Goal: Task Accomplishment & Management: Use online tool/utility

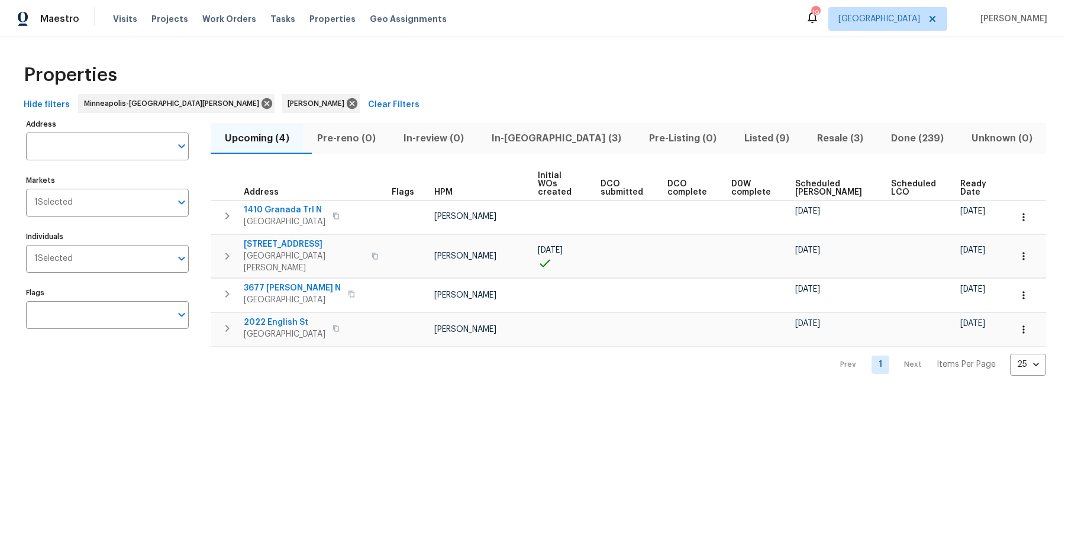
click at [837, 180] on span "Scheduled [PERSON_NAME]" at bounding box center [833, 188] width 76 height 17
click at [553, 130] on span "In-[GEOGRAPHIC_DATA] (3)" at bounding box center [556, 138] width 143 height 17
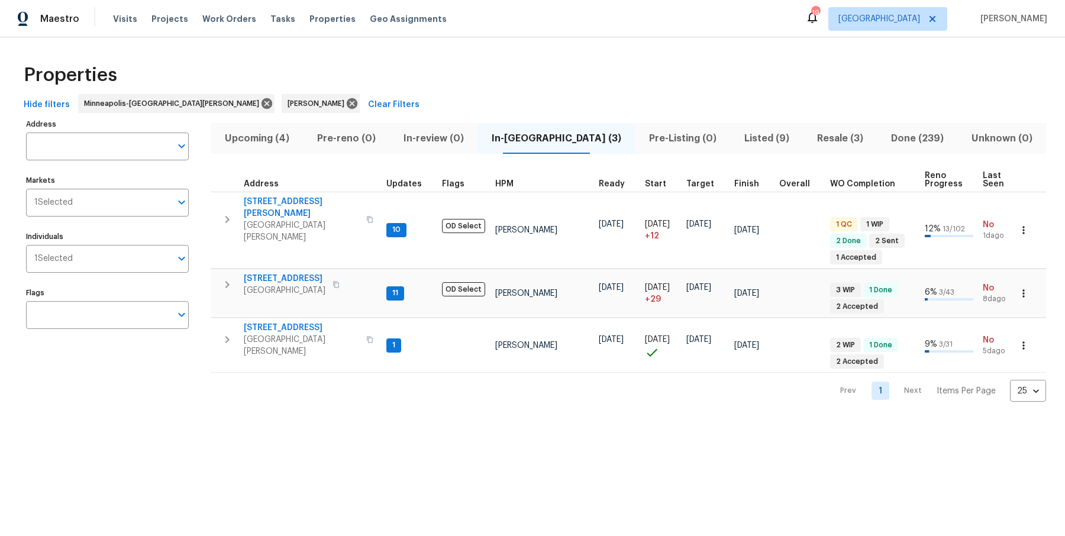
click at [828, 138] on span "Resale (3)" at bounding box center [840, 138] width 60 height 17
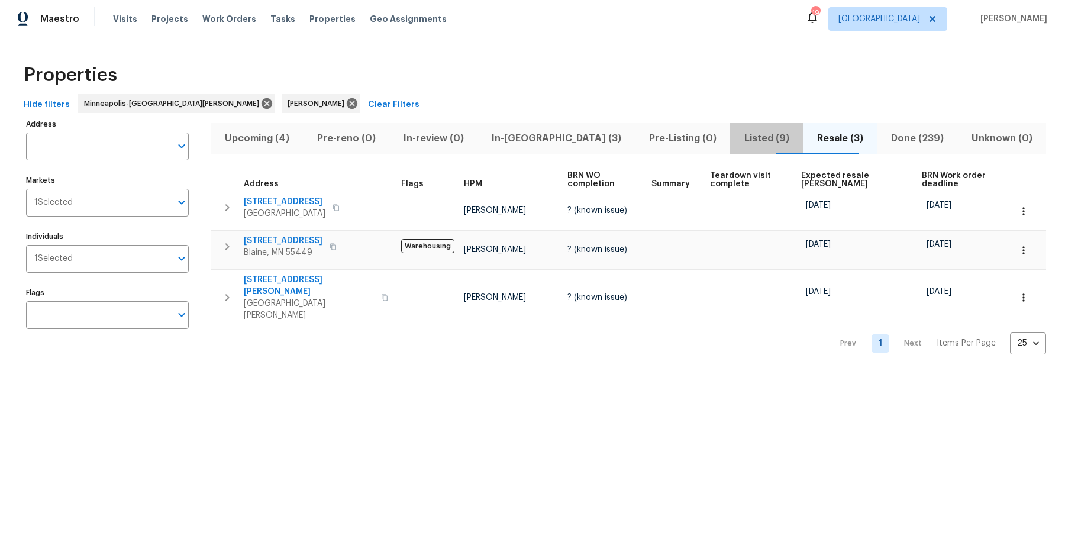
click at [744, 140] on span "Listed (9)" at bounding box center [766, 138] width 59 height 17
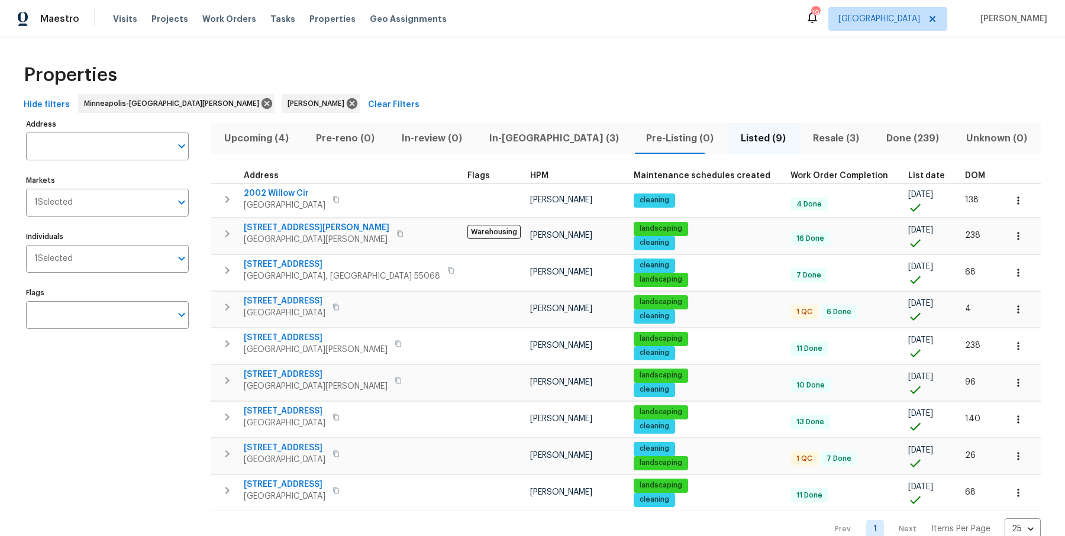
click at [640, 133] on span "Pre-Listing (0)" at bounding box center [680, 138] width 80 height 17
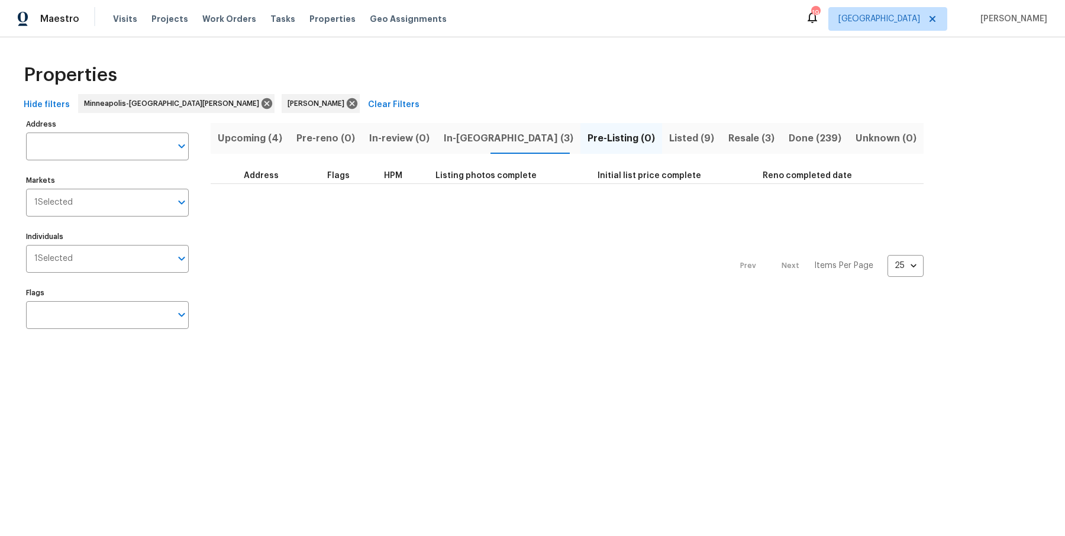
click at [444, 139] on span "In-[GEOGRAPHIC_DATA] (3)" at bounding box center [509, 138] width 130 height 17
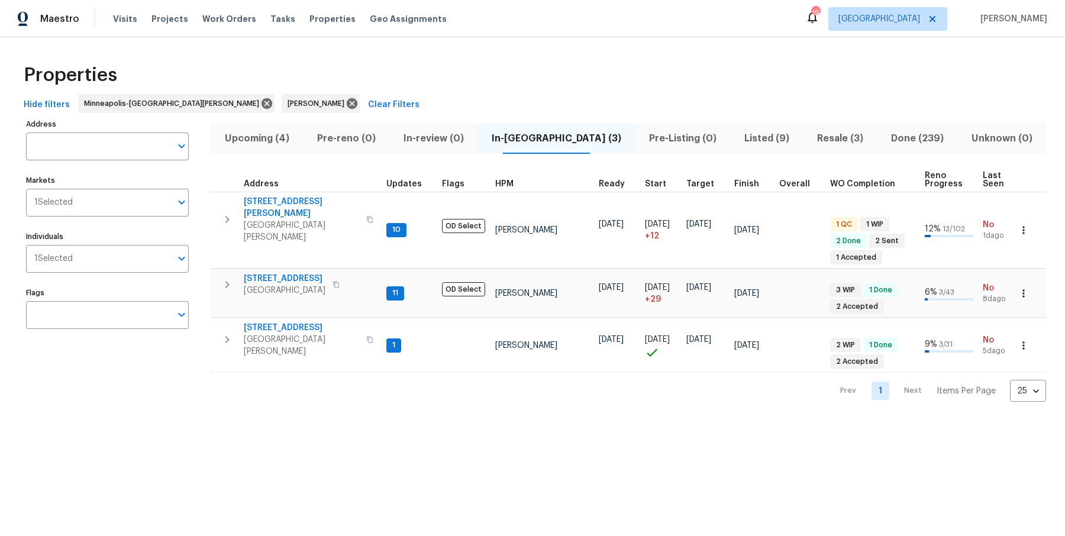
click at [252, 138] on span "Upcoming (4)" at bounding box center [257, 138] width 78 height 17
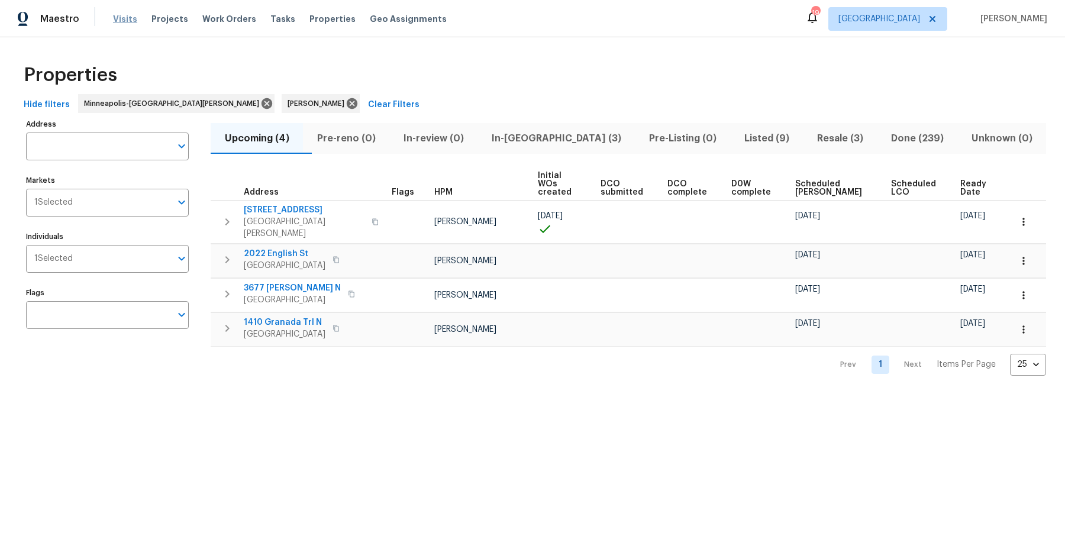
click at [114, 18] on span "Visits" at bounding box center [125, 19] width 24 height 12
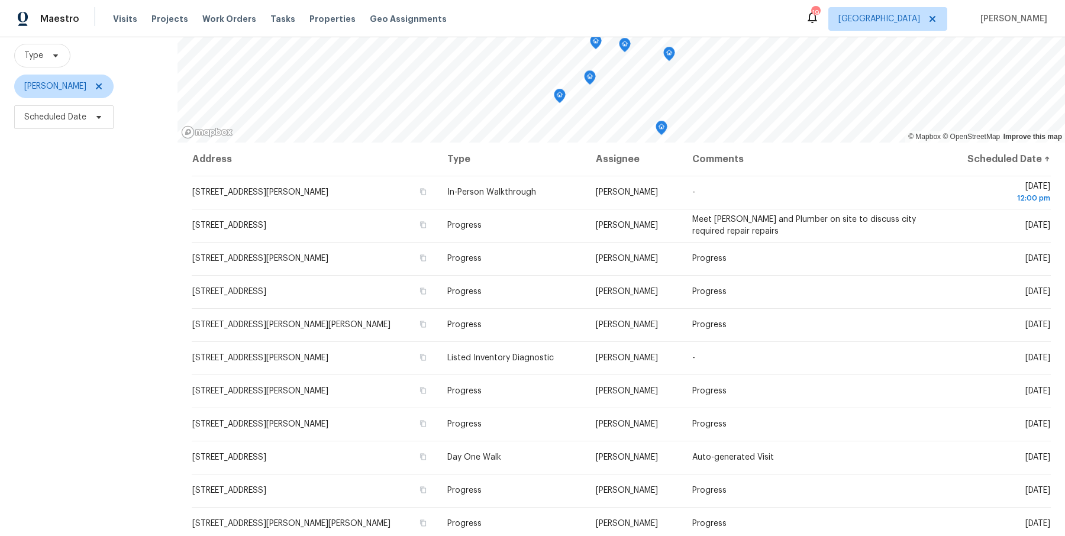
scroll to position [102, 0]
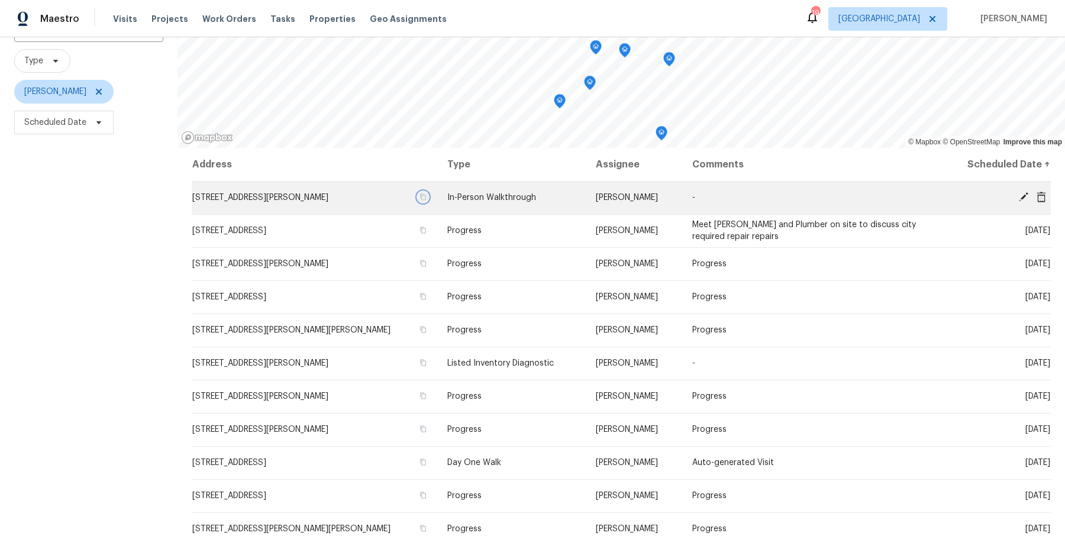
click at [428, 196] on button "button" at bounding box center [423, 197] width 11 height 11
